Goal: Find specific page/section: Find specific page/section

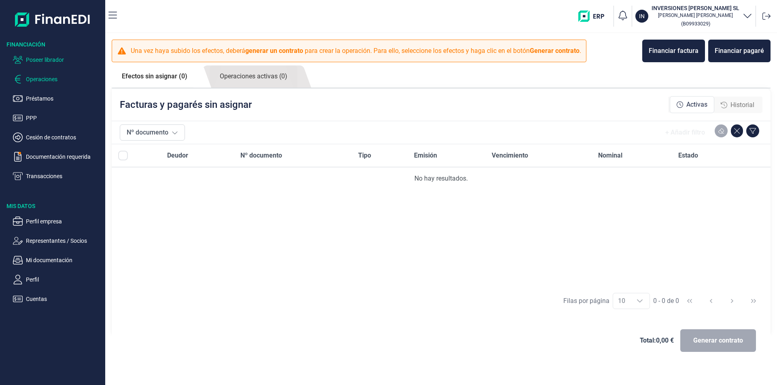
click at [58, 59] on p "Poseer librador" at bounding box center [64, 60] width 76 height 10
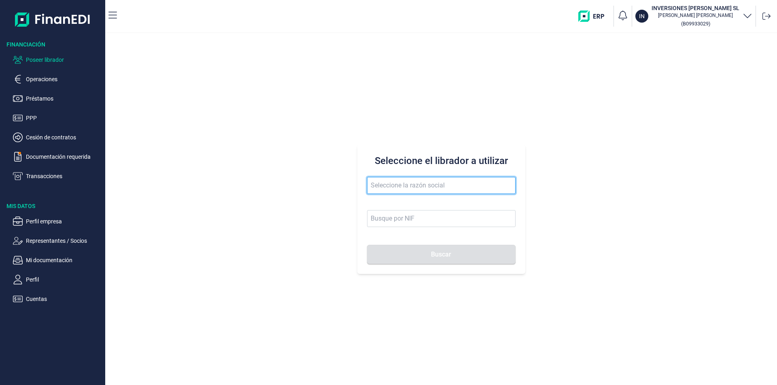
click at [388, 186] on input "text" at bounding box center [441, 185] width 148 height 17
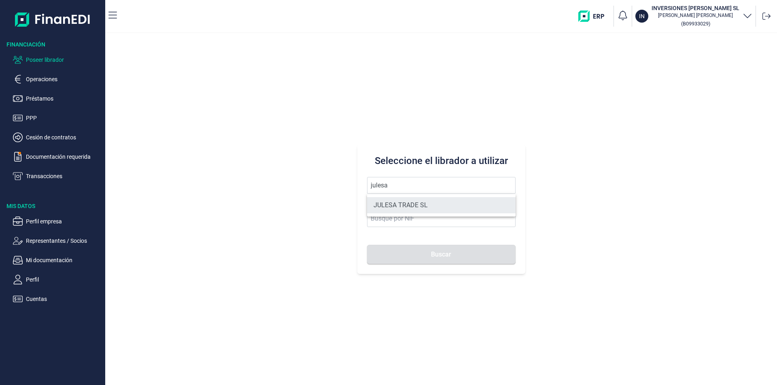
click at [396, 205] on li "JULESA TRADE SL" at bounding box center [441, 205] width 148 height 16
type input "JULESA TRADE SL"
type input "B67388983"
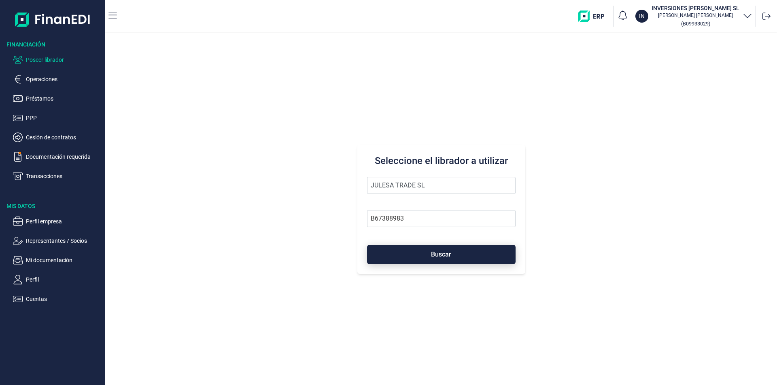
click at [414, 252] on button "Buscar" at bounding box center [441, 254] width 148 height 19
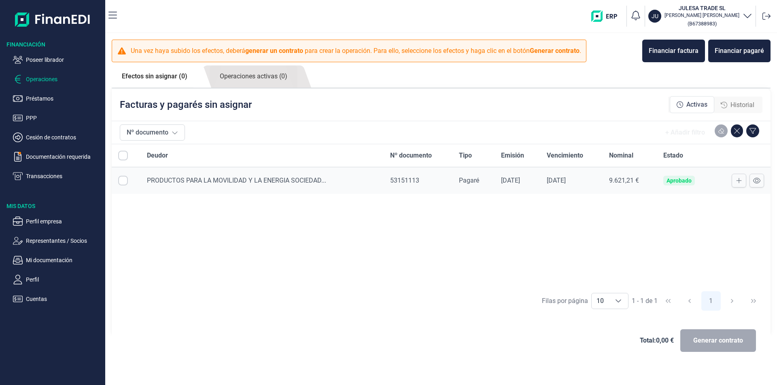
checkbox input "true"
drag, startPoint x: 311, startPoint y: 250, endPoint x: 324, endPoint y: 247, distance: 12.9
click at [311, 250] on div "Deudor Nº documento Tipo Emisión Vencimiento Nominal Estado PRODUCTOS PARA LA M…" at bounding box center [441, 215] width 658 height 143
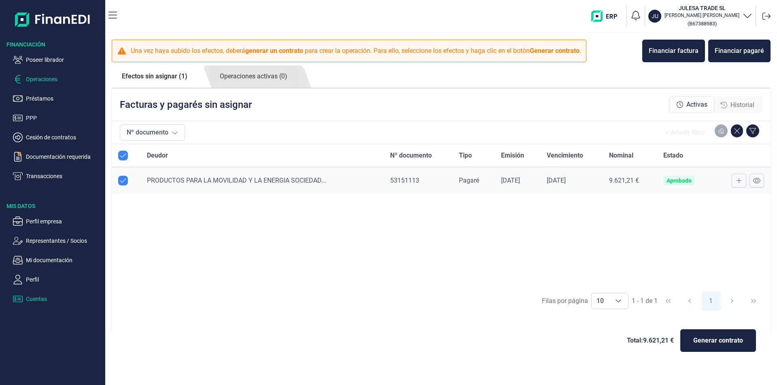
click at [42, 297] on p "Cuentas" at bounding box center [64, 299] width 76 height 10
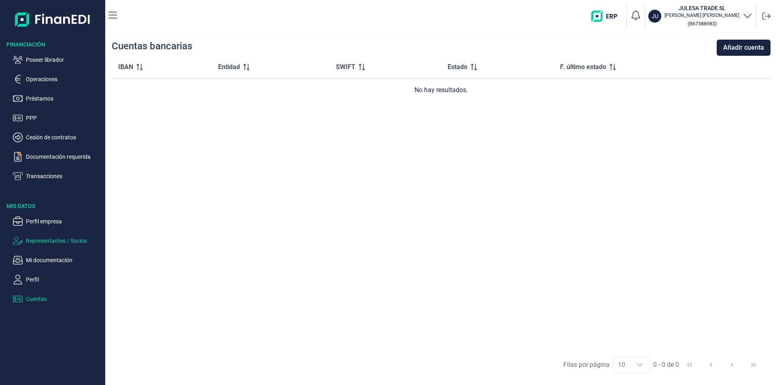
click at [75, 241] on p "Representantes / Socios" at bounding box center [64, 241] width 76 height 10
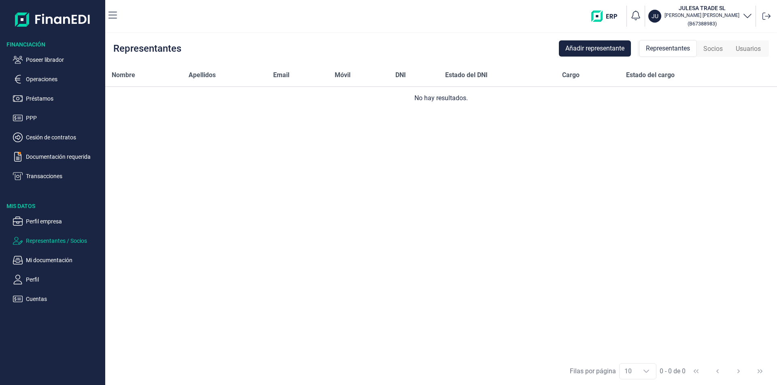
click at [436, 250] on div "Nombre Apellidos Email Móvil DNI Estado del DNI Cargo Estado del cargo No hay r…" at bounding box center [440, 211] width 671 height 294
click at [44, 80] on p "Operaciones" at bounding box center [64, 79] width 76 height 10
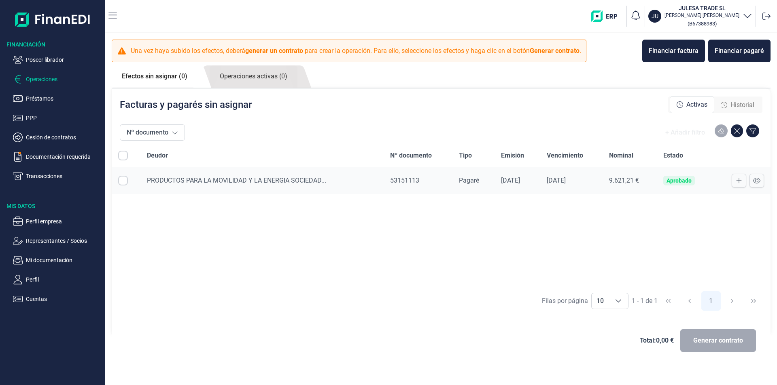
checkbox input "true"
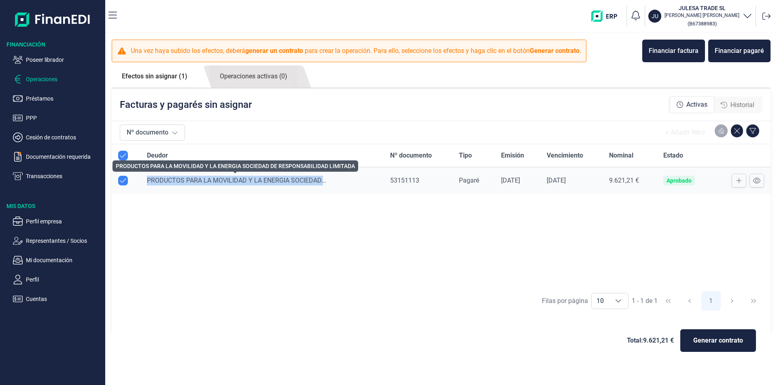
drag, startPoint x: 146, startPoint y: 180, endPoint x: 322, endPoint y: 180, distance: 176.3
click at [322, 180] on td "PRODUCTOS PARA LA MOVILIDAD Y LA ENERGIA SOCIEDAD..." at bounding box center [261, 180] width 243 height 27
copy span "PRODUCTOS PARA LA MOVILIDAD Y LA ENERGIA SOCIEDAD."
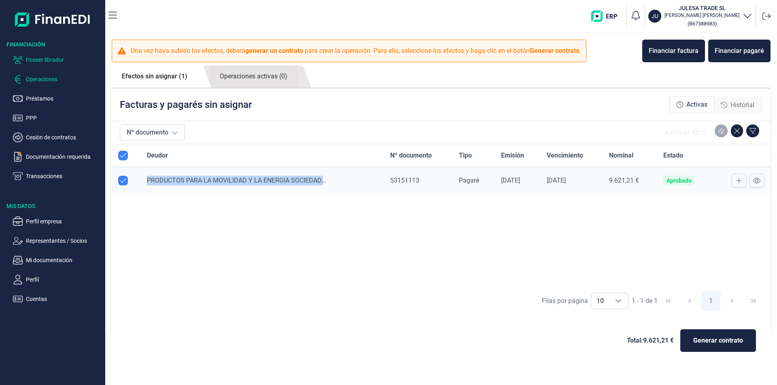
click at [56, 59] on p "Poseer librador" at bounding box center [64, 60] width 76 height 10
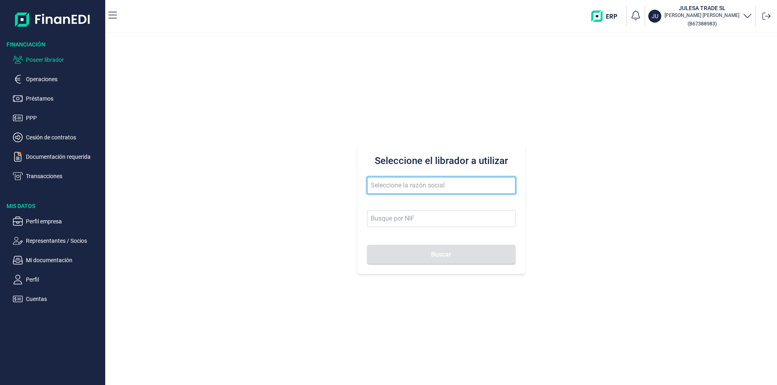
click at [387, 186] on input "text" at bounding box center [441, 185] width 148 height 17
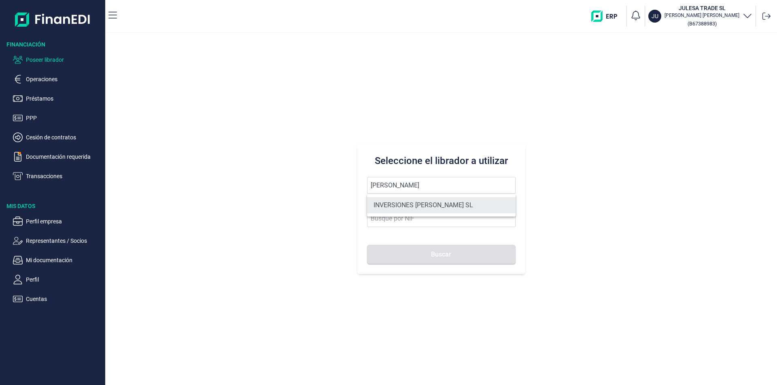
click at [408, 201] on li "INVERSIONES [PERSON_NAME] SL" at bounding box center [441, 205] width 148 height 16
type input "INVERSIONES [PERSON_NAME] SL"
type input "B09933029"
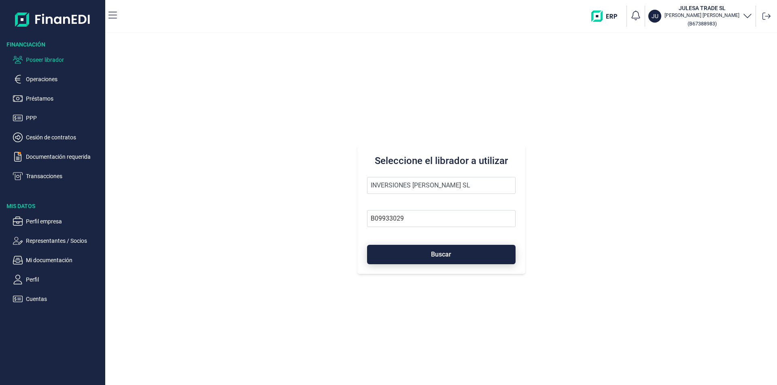
click at [428, 259] on button "Buscar" at bounding box center [441, 254] width 148 height 19
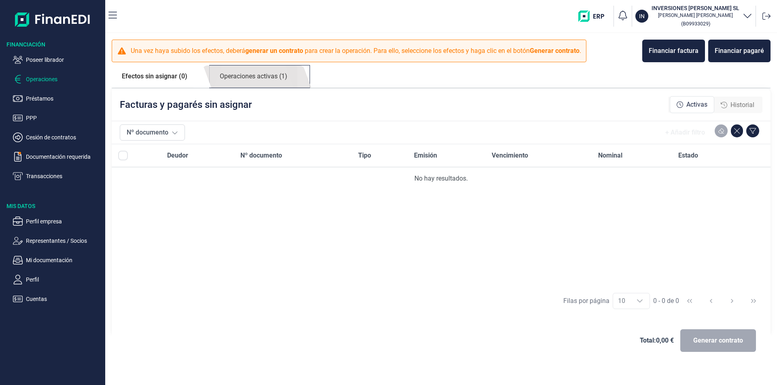
click at [249, 80] on link "Operaciones activas (1)" at bounding box center [253, 77] width 88 height 22
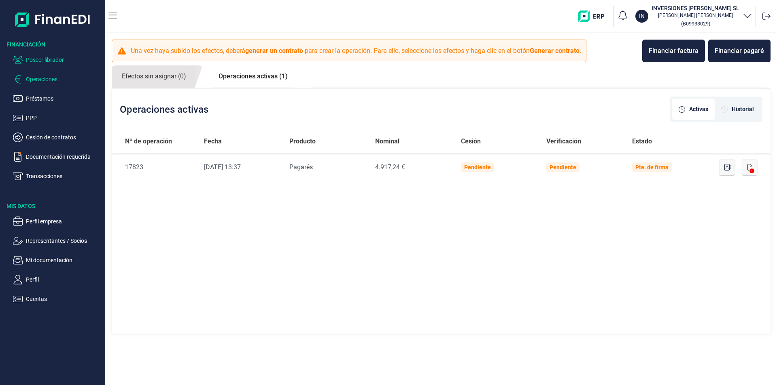
click at [52, 61] on p "Poseer librador" at bounding box center [64, 60] width 76 height 10
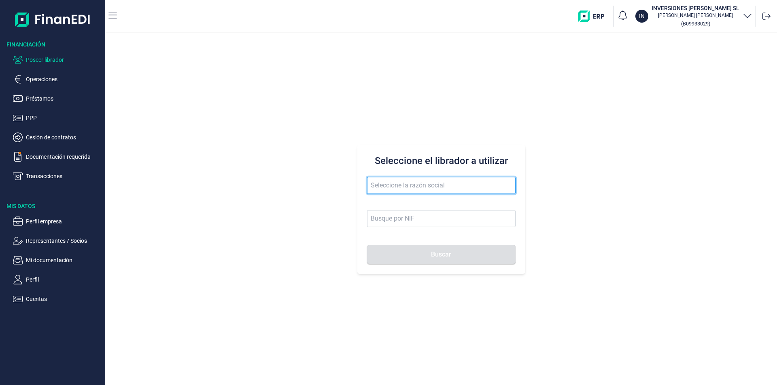
click at [388, 186] on input "text" at bounding box center [441, 185] width 148 height 17
drag, startPoint x: 399, startPoint y: 185, endPoint x: 402, endPoint y: 189, distance: 5.2
click at [399, 185] on input "nigrafica" at bounding box center [441, 185] width 148 height 17
type input "nigrafica"
click at [367, 245] on button "Buscar" at bounding box center [441, 254] width 148 height 19
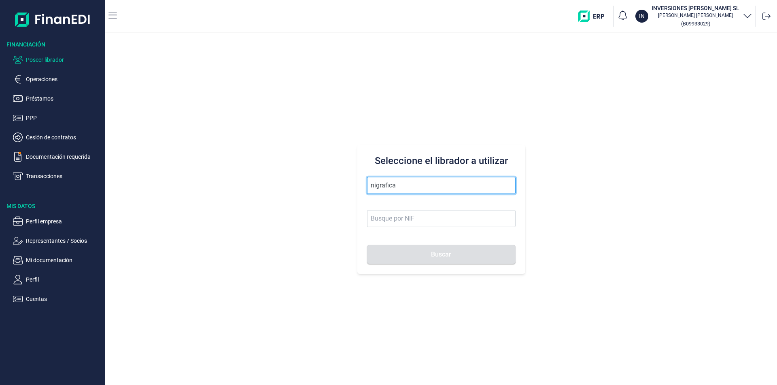
click at [402, 187] on input "nigrafica" at bounding box center [441, 185] width 148 height 17
drag, startPoint x: 409, startPoint y: 188, endPoint x: 369, endPoint y: 189, distance: 40.4
click at [366, 190] on div "Seleccione el librador a utilizar nigrafica Buscar" at bounding box center [441, 209] width 168 height 129
